Goal: Task Accomplishment & Management: Complete application form

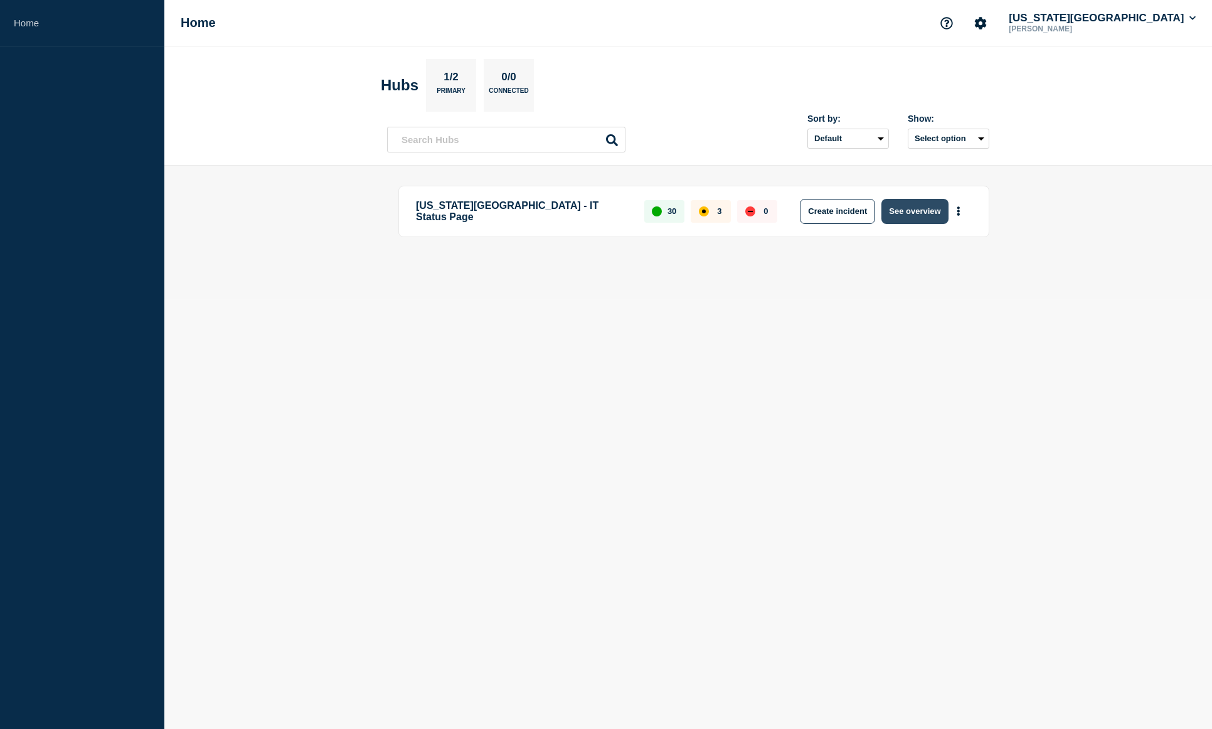
click at [910, 217] on button "See overview" at bounding box center [915, 211] width 67 height 25
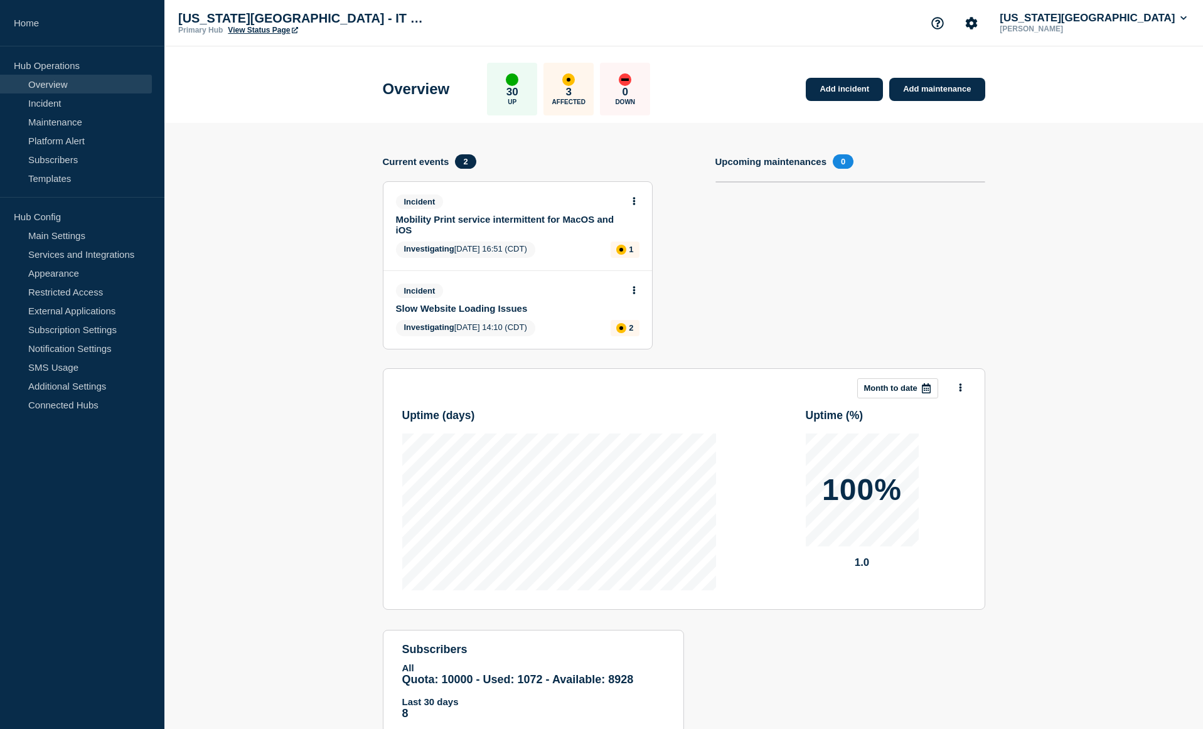
scroll to position [42, 0]
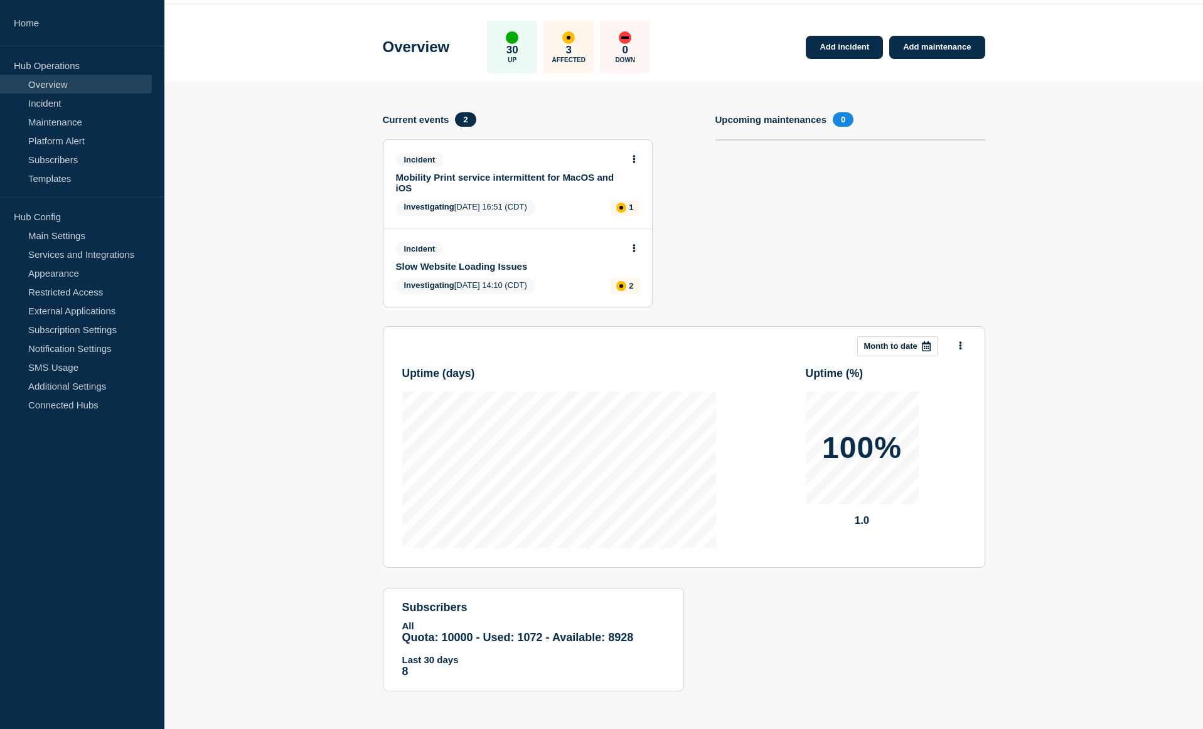
click at [632, 250] on icon at bounding box center [633, 248] width 3 height 8
click at [637, 295] on link "Update incident" at bounding box center [633, 295] width 61 height 10
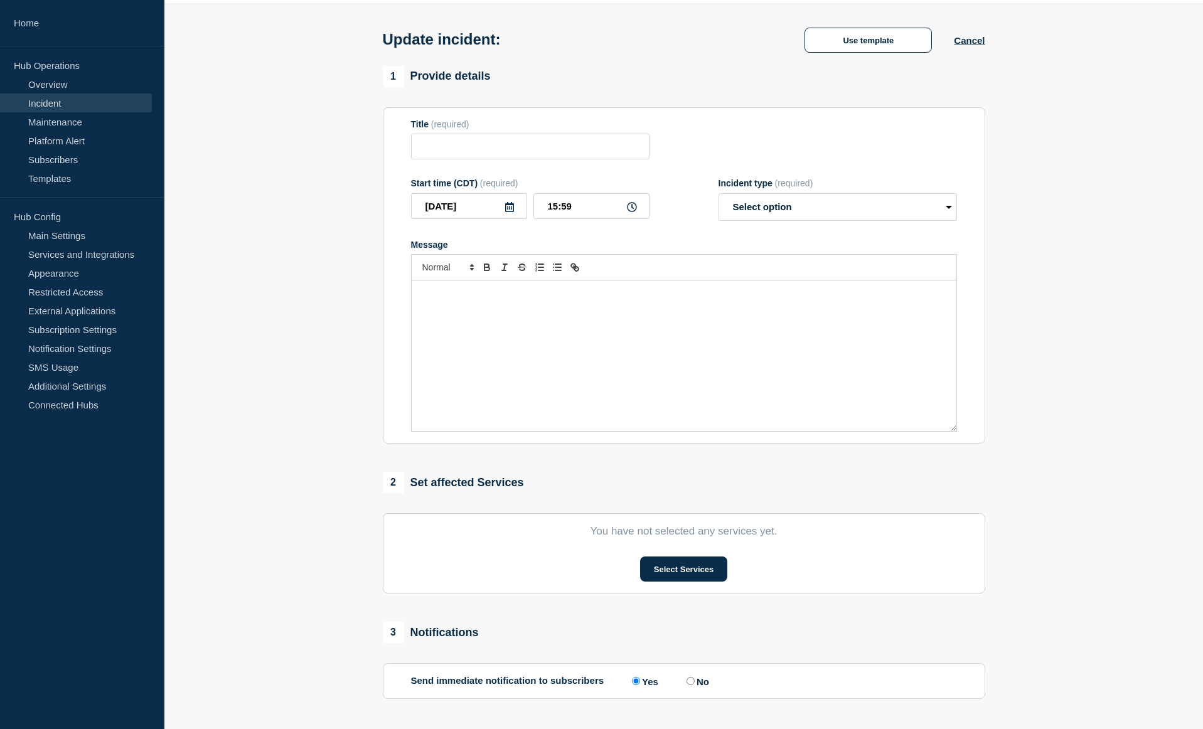
type input "Slow Website Loading Issues"
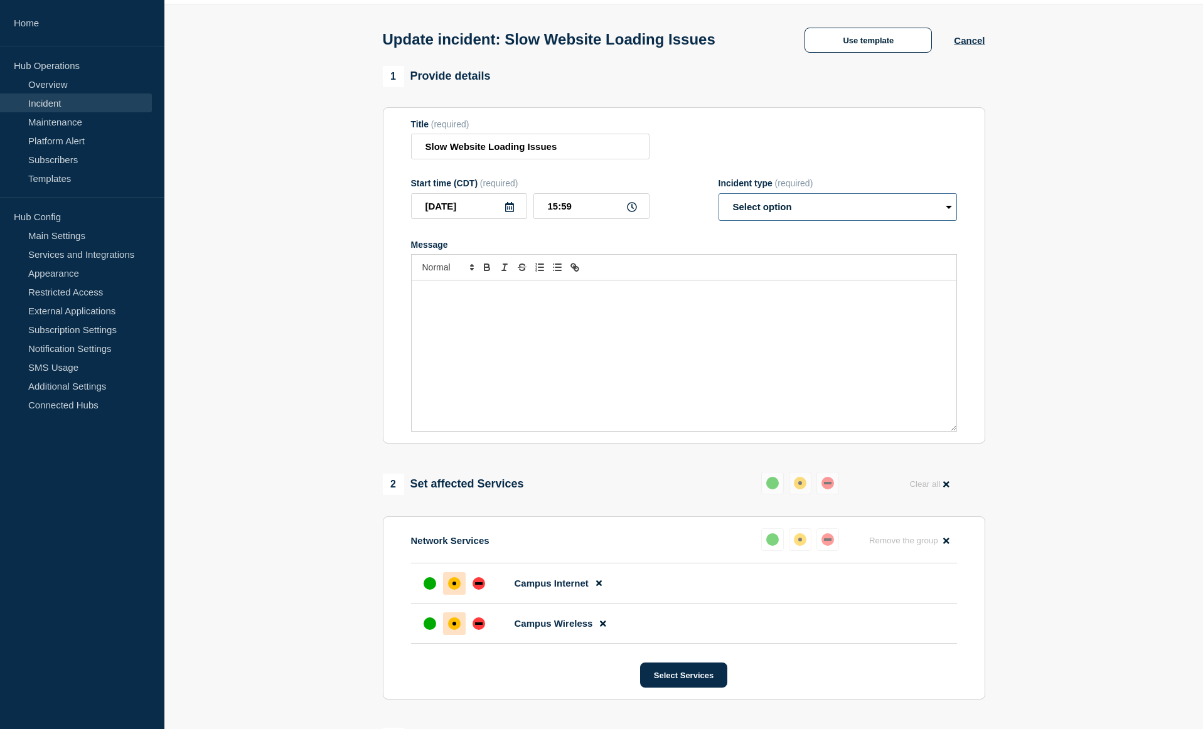
click at [790, 213] on select "Select option Investigating Identified Monitoring Resolved" at bounding box center [837, 207] width 238 height 28
select select "monitoring"
click at [718, 196] on select "Select option Investigating Identified Monitoring Resolved" at bounding box center [837, 207] width 238 height 28
click at [590, 344] on div "Message" at bounding box center [684, 355] width 545 height 151
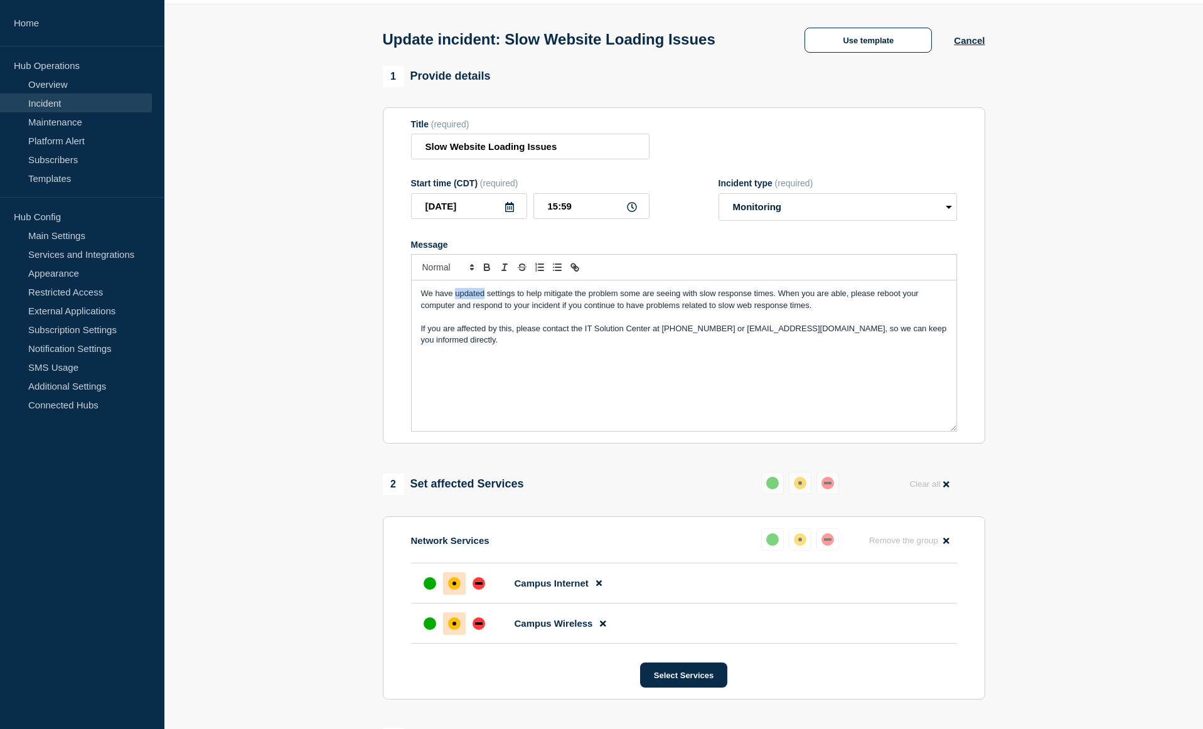
drag, startPoint x: 455, startPoint y: 297, endPoint x: 484, endPoint y: 300, distance: 29.6
click at [484, 300] on span "We have updated settings to help mitigate the problem some are seeing with slow…" at bounding box center [671, 299] width 500 height 21
click at [454, 297] on span "We have updated settings to help mitigate the problem some are seeing with slow…" at bounding box center [671, 299] width 500 height 21
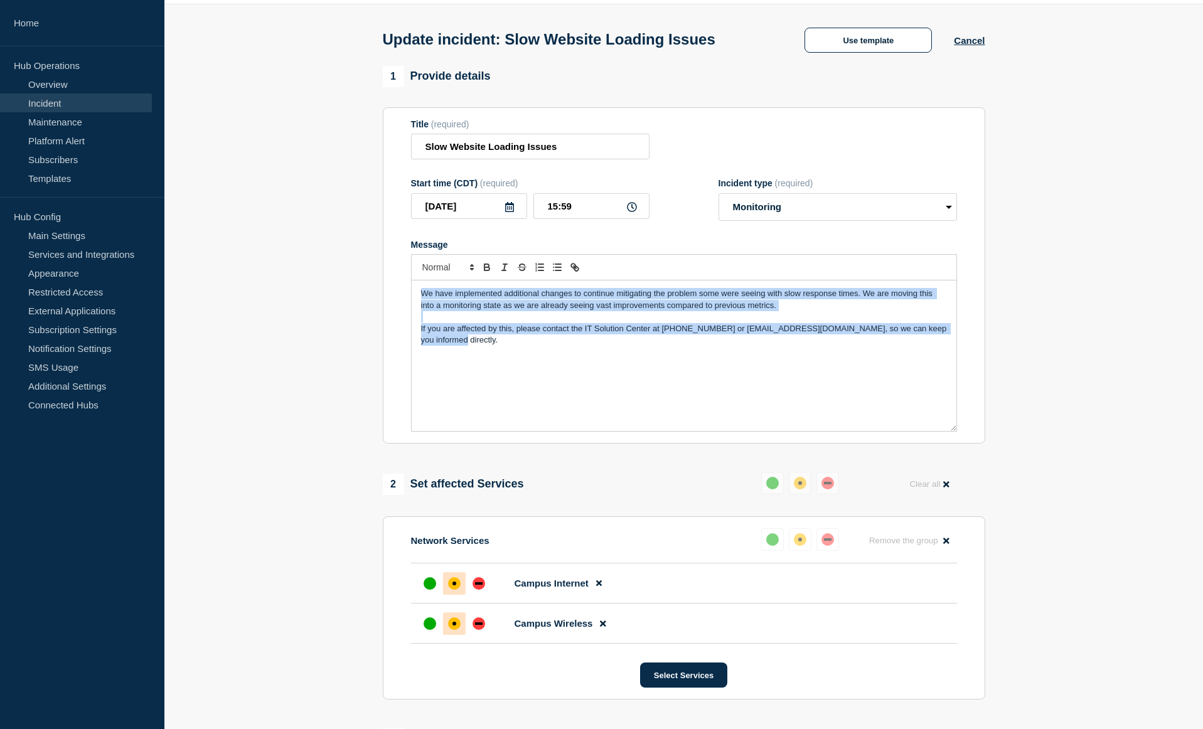
copy div "We have implemented additional changes to continue mitigating the problem some …"
click at [836, 210] on select "Select option Investigating Identified Monitoring Resolved" at bounding box center [837, 207] width 238 height 28
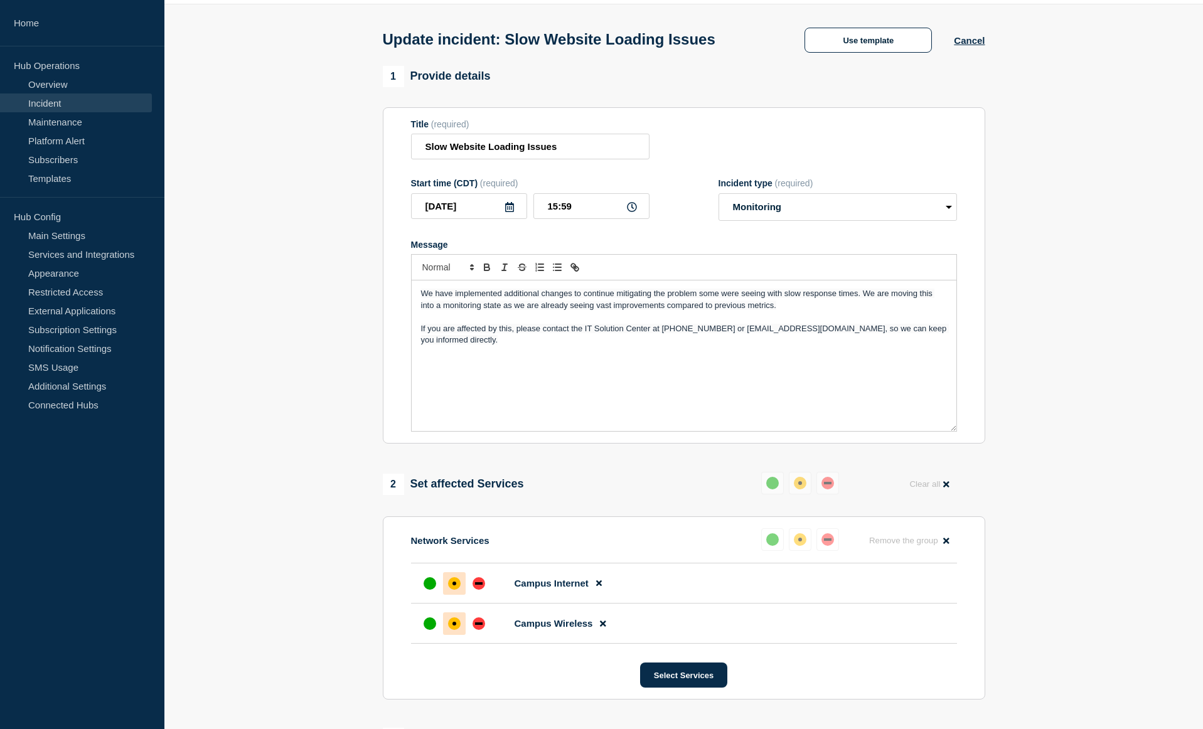
click at [1062, 250] on section "1 Provide details Title (required) Slow Website Loading Issues Start time (CDT)…" at bounding box center [683, 651] width 1038 height 1171
click at [810, 315] on p "Message" at bounding box center [684, 316] width 526 height 11
click at [814, 304] on p "We have implemented additional changes to continue mitigating the problem some …" at bounding box center [684, 299] width 526 height 23
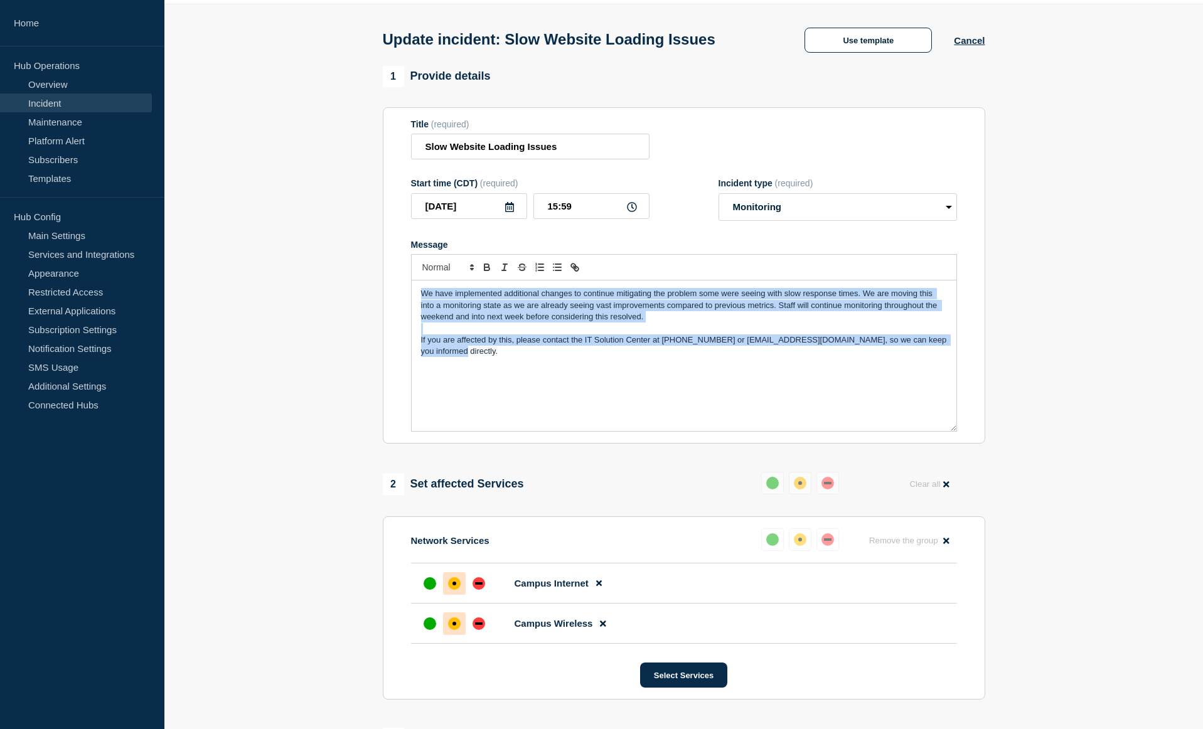
copy div "We have implemented additional changes to continue mitigating the problem some …"
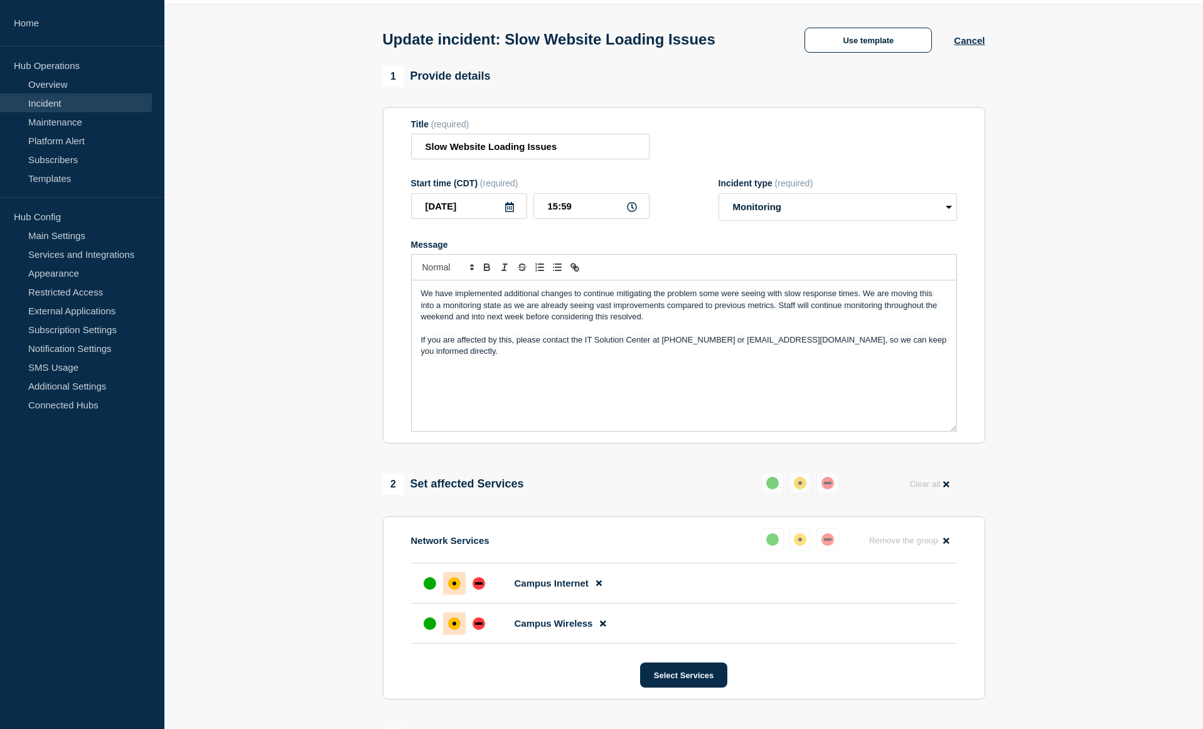
click at [998, 252] on section "1 Provide details Title (required) Slow Website Loading Issues Start time (CDT)…" at bounding box center [683, 651] width 1038 height 1171
click at [635, 358] on div "We have implemented additional changes to continue mitigating the problem some …" at bounding box center [684, 355] width 545 height 151
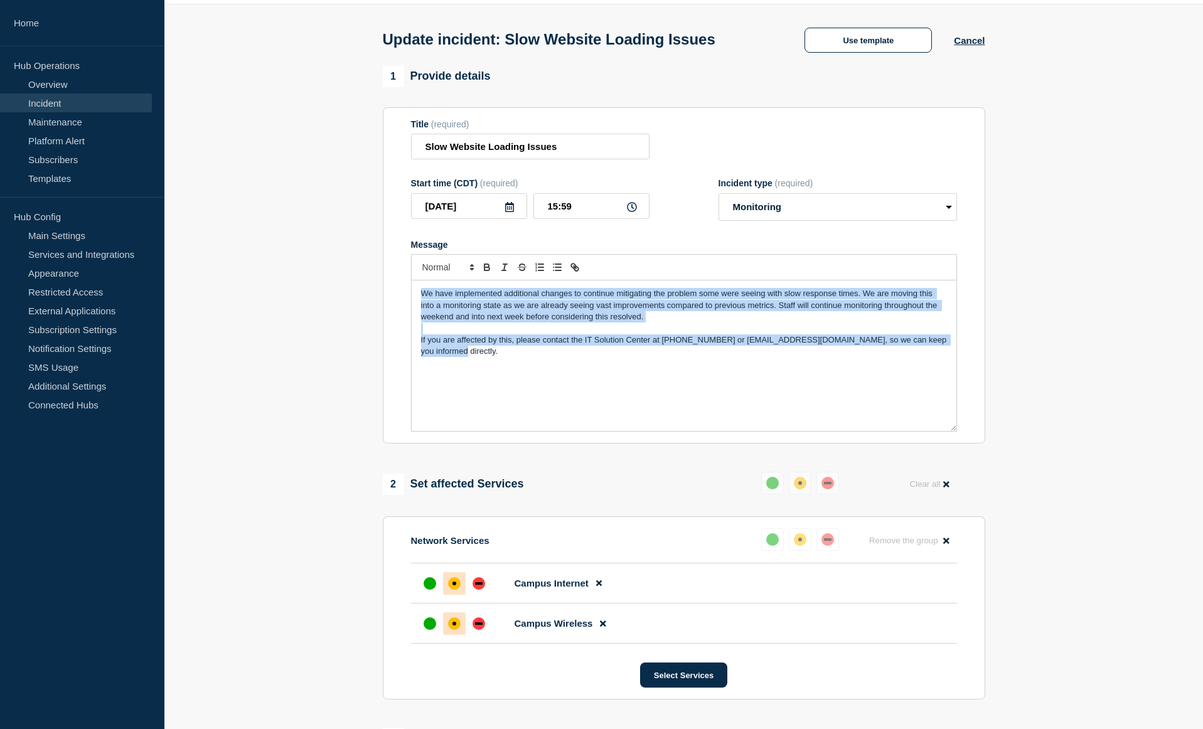
copy div "We have implemented additional changes to continue mitigating the problem some …"
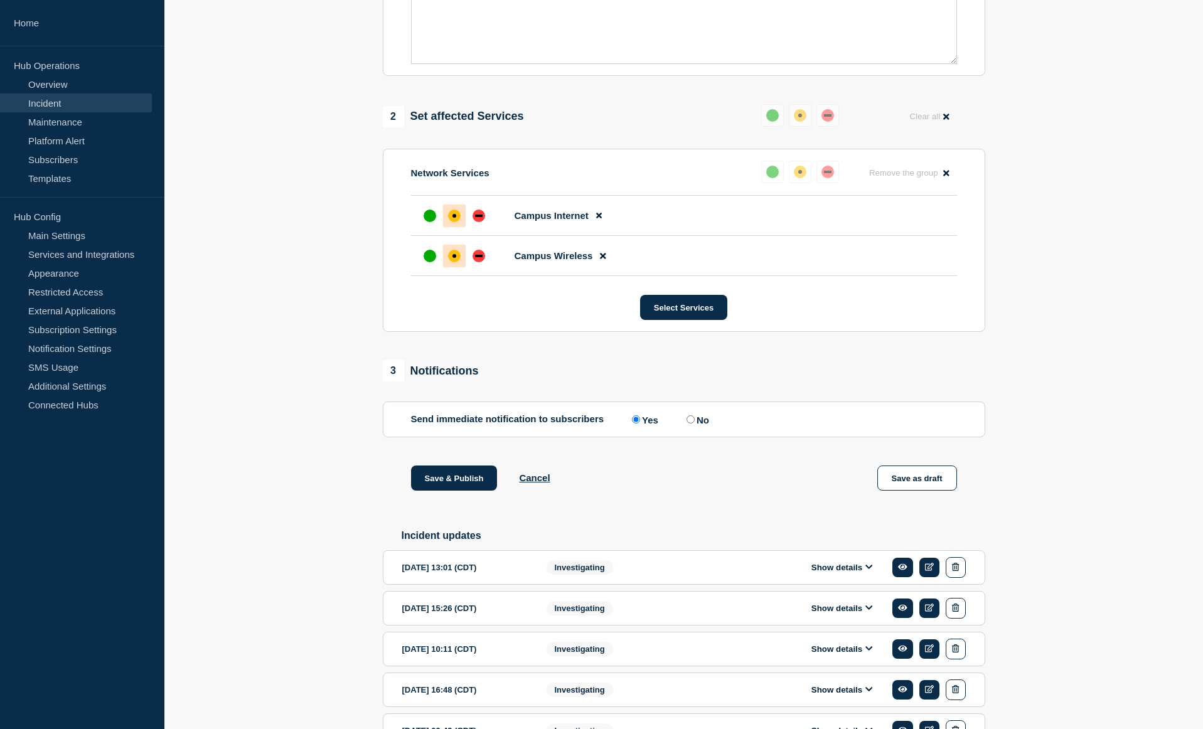
scroll to position [481, 0]
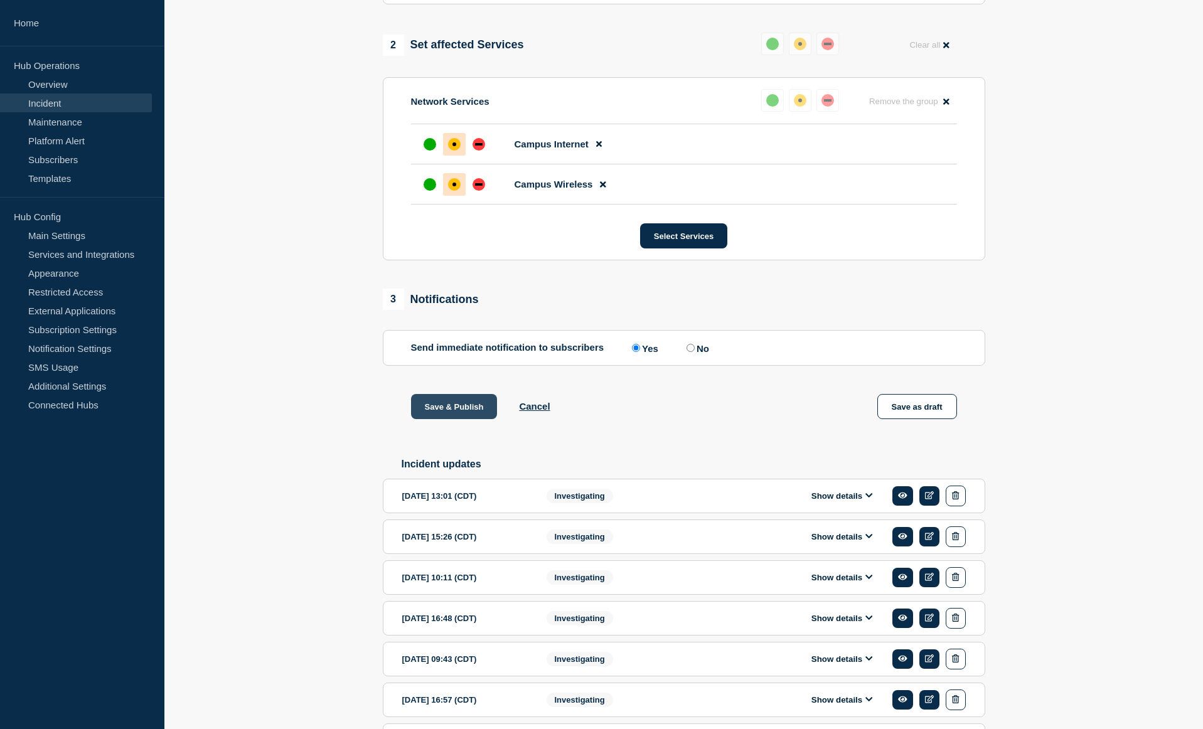
click at [482, 417] on button "Save & Publish" at bounding box center [454, 406] width 87 height 25
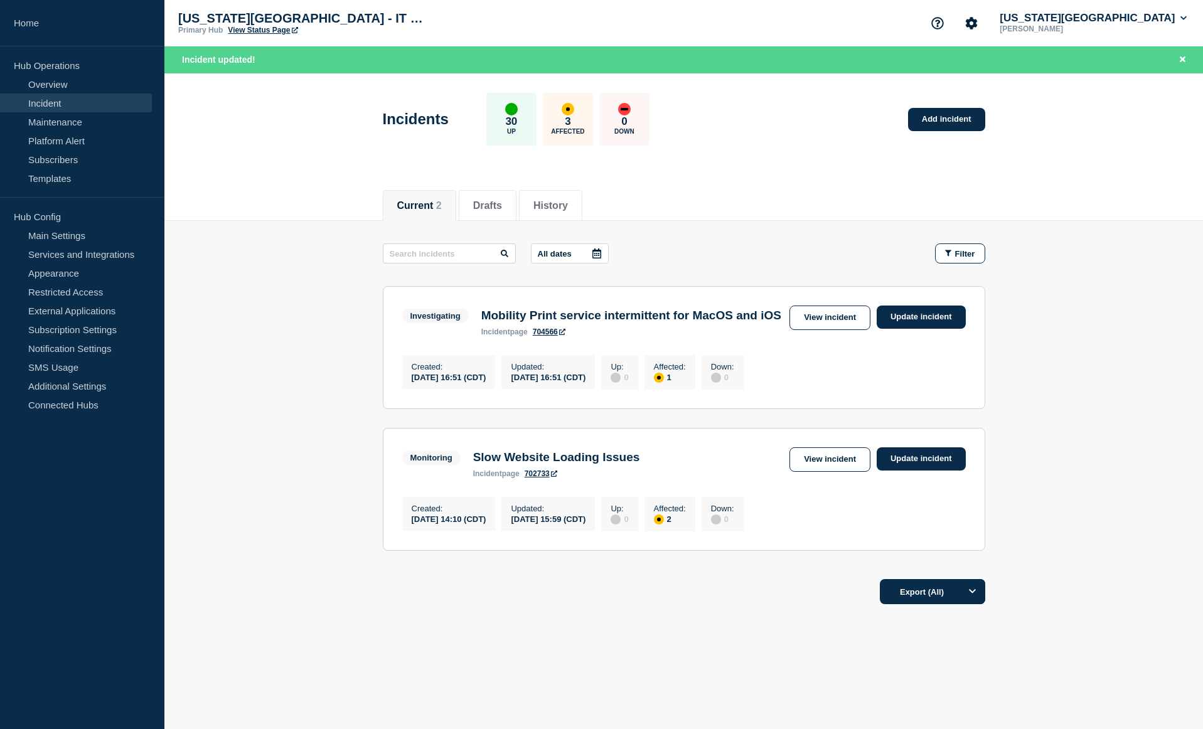
click at [1104, 457] on main "All dates Filter Investigating 1 Affected Mobility Print service intermittent f…" at bounding box center [683, 395] width 1038 height 349
